Goal: Obtain resource: Download file/media

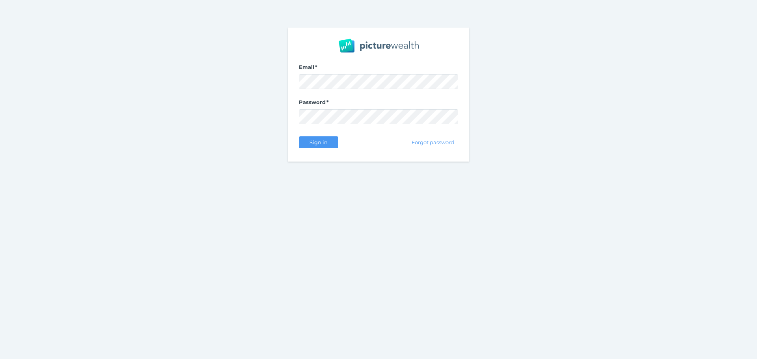
click at [310, 149] on div "Sign in" at bounding box center [318, 142] width 39 height 17
click at [316, 142] on span "Sign in" at bounding box center [318, 142] width 25 height 6
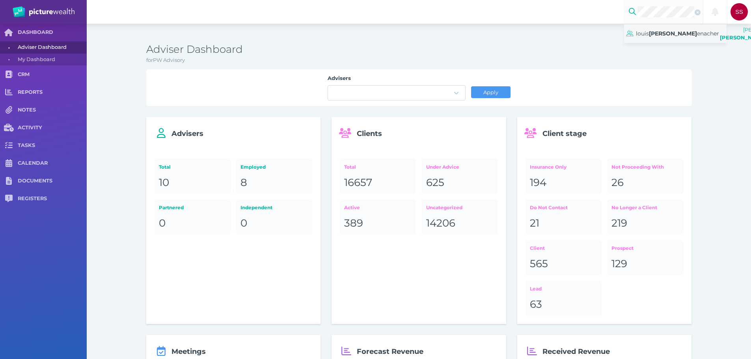
click at [657, 33] on span "[PERSON_NAME] enacher" at bounding box center [677, 33] width 83 height 11
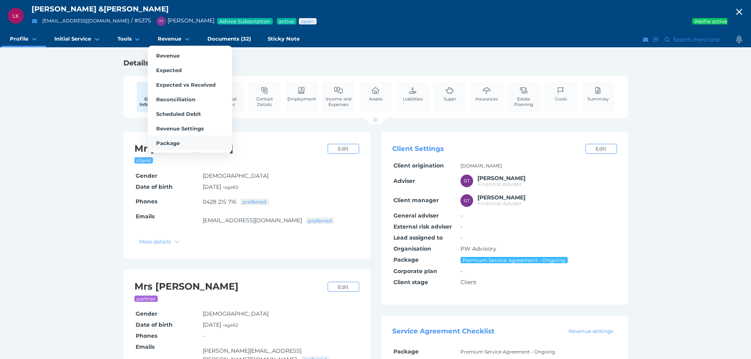
click at [178, 142] on link "Package" at bounding box center [190, 143] width 84 height 15
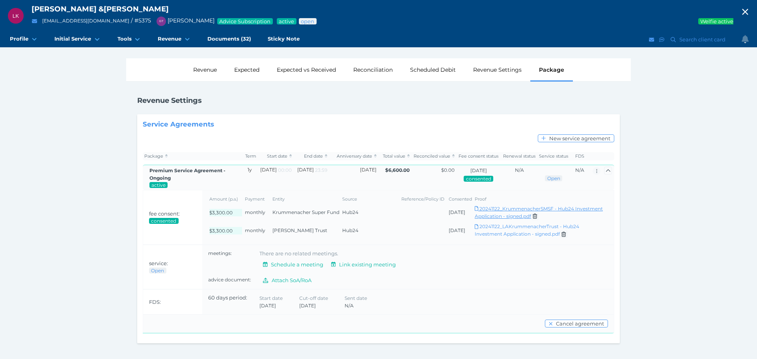
click at [516, 210] on link "Download 20241122_KrummenacherSMSF - Hub24 Investment Application - signed.pdf" at bounding box center [539, 212] width 128 height 13
